Goal: Information Seeking & Learning: Find specific fact

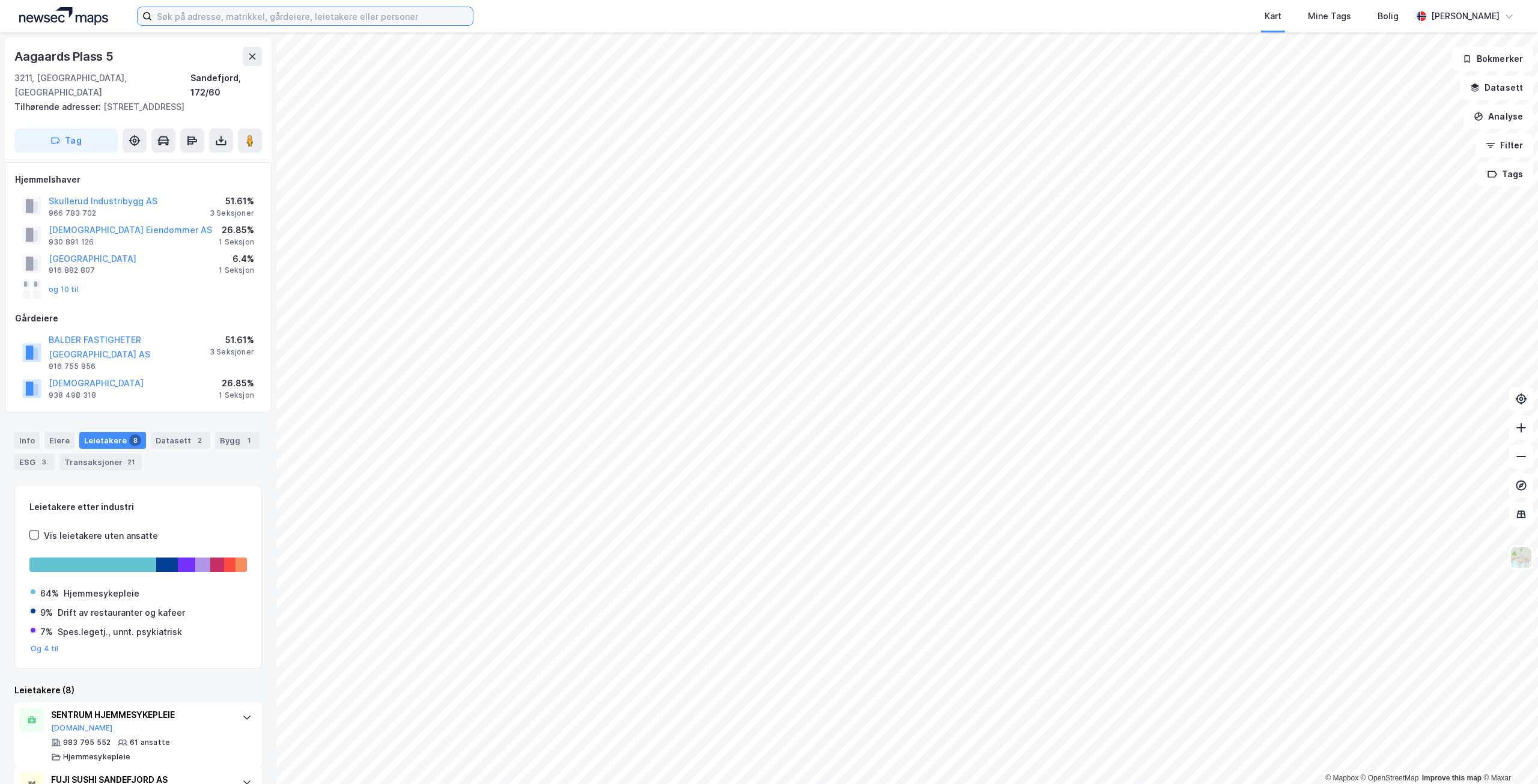
click at [239, 16] on input at bounding box center [313, 16] width 321 height 18
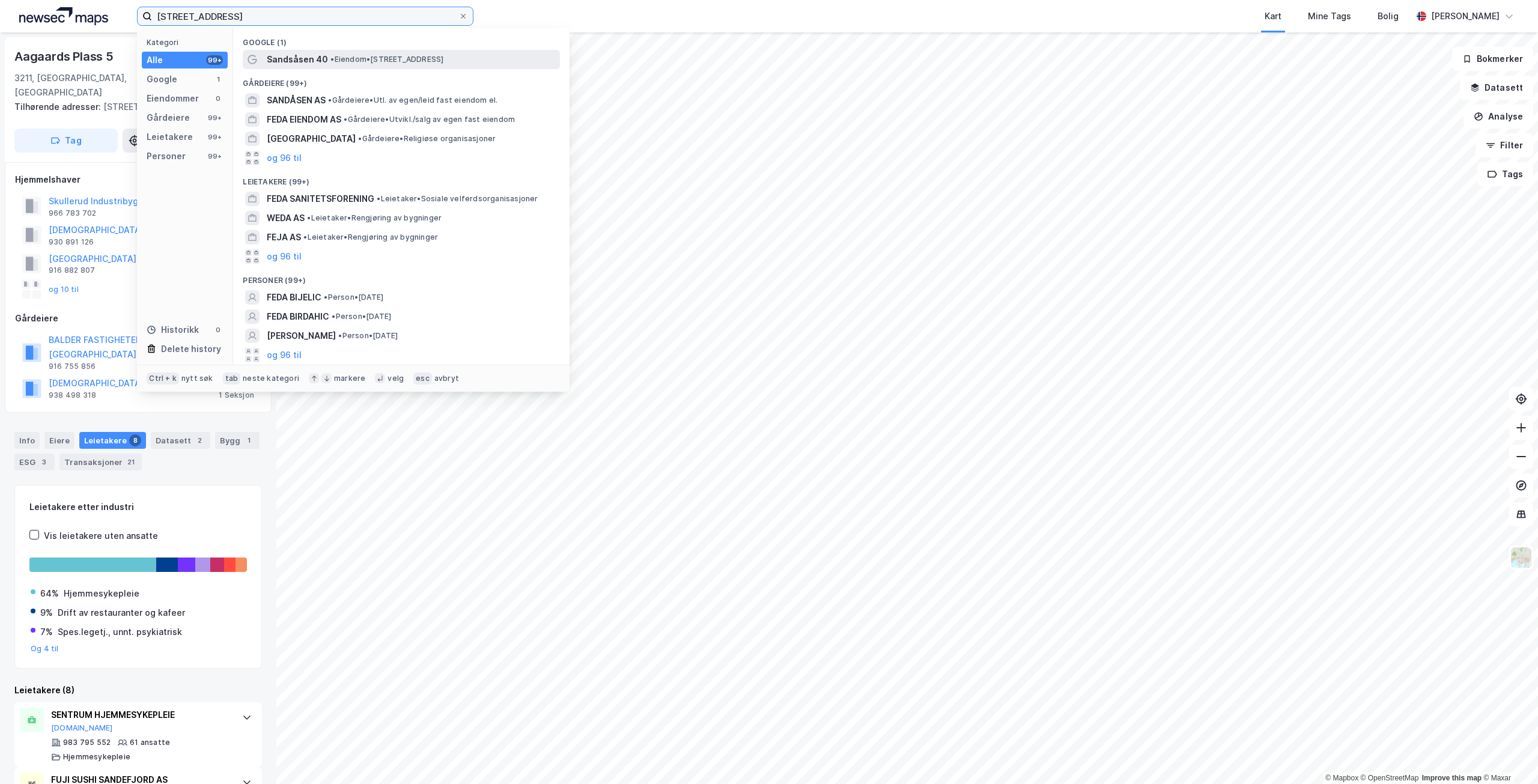
type input "[STREET_ADDRESS]"
click at [412, 61] on span "• Eiendom • [STREET_ADDRESS]" at bounding box center [387, 59] width 113 height 9
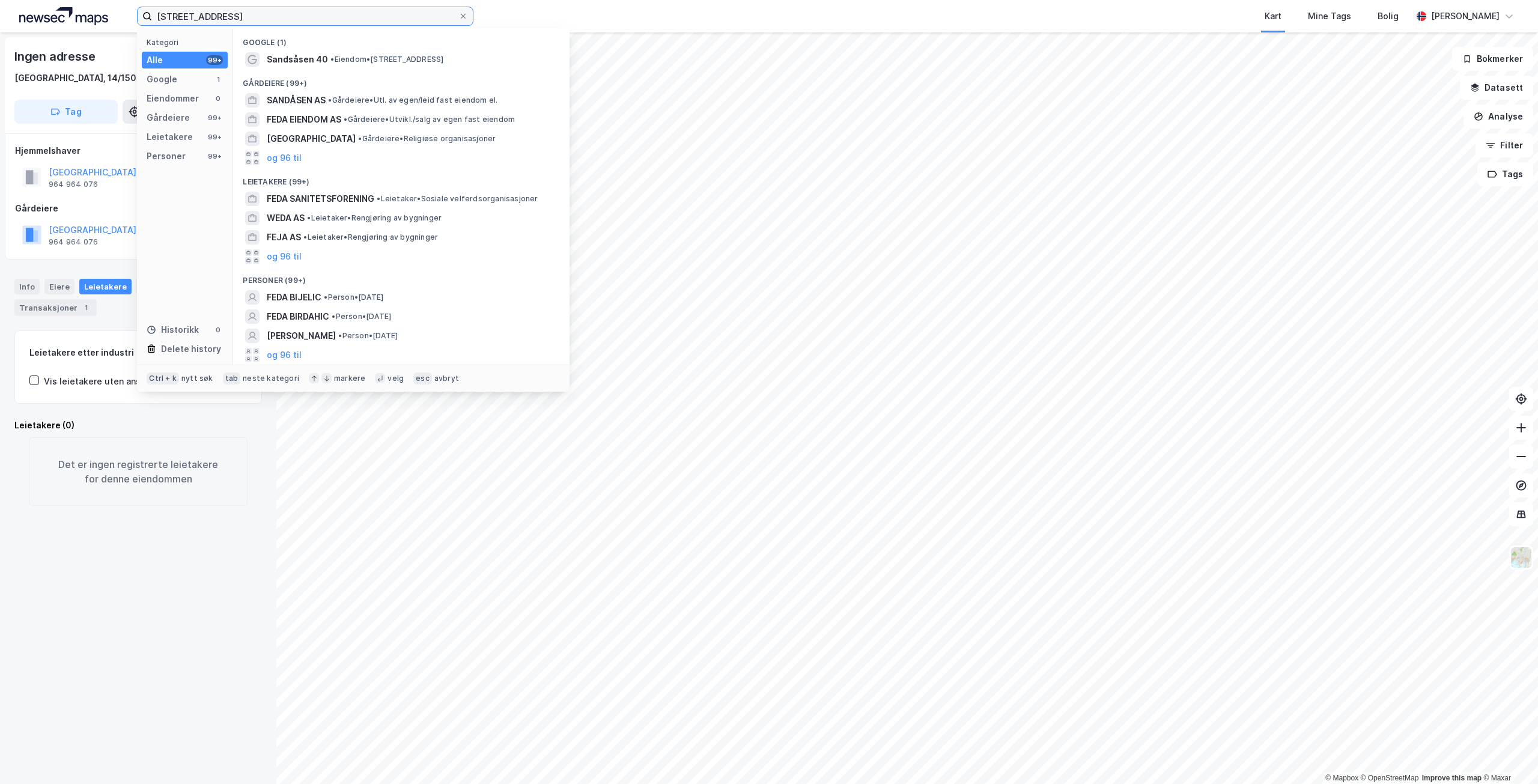
click at [260, 21] on input "[STREET_ADDRESS]" at bounding box center [305, 16] width 306 height 18
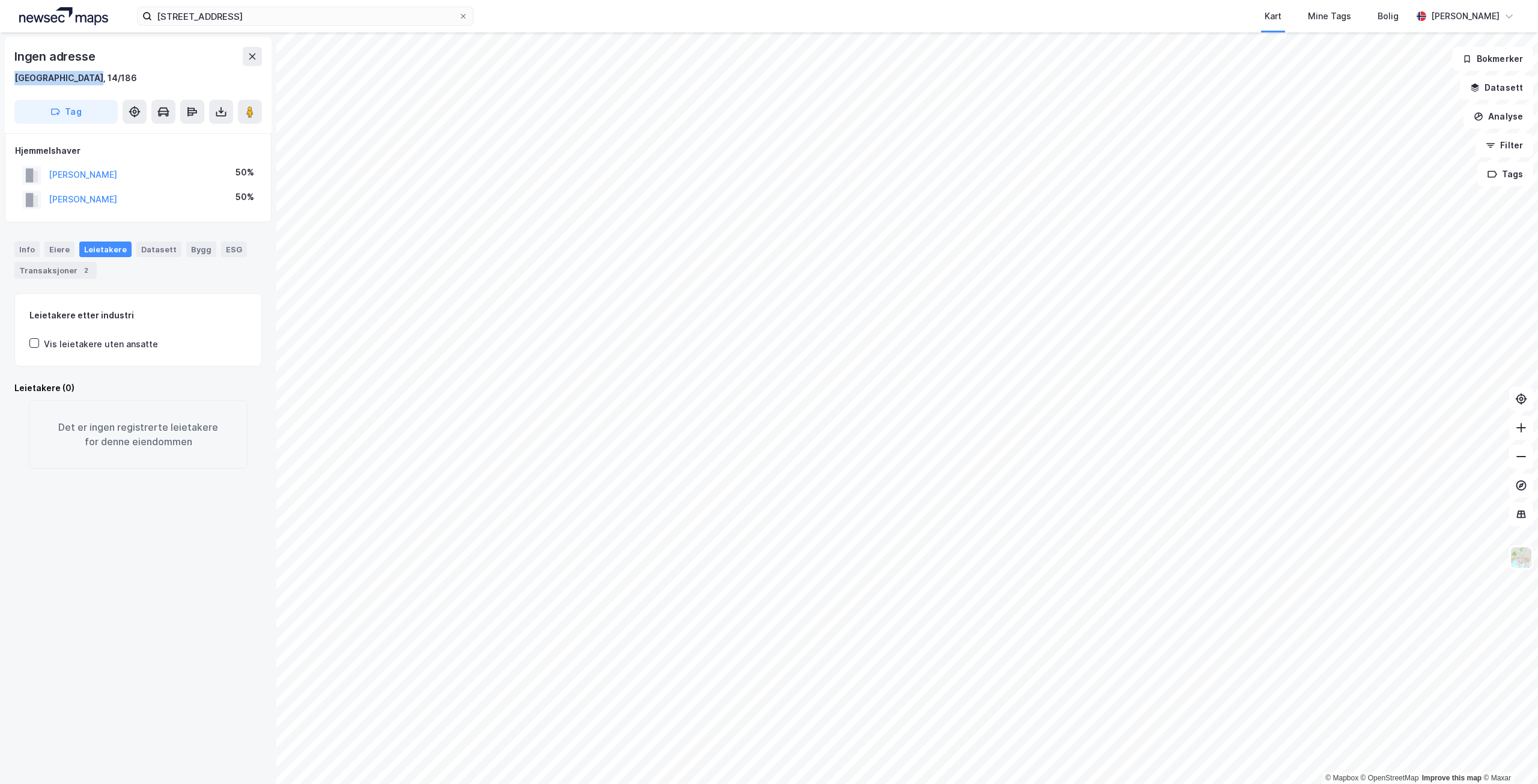
drag, startPoint x: 99, startPoint y: 72, endPoint x: 9, endPoint y: 80, distance: 90.4
click at [9, 80] on div "Ingen adresse [STREET_ADDRESS]" at bounding box center [139, 85] width 267 height 96
copy div "[GEOGRAPHIC_DATA], 14/186"
